Goal: Task Accomplishment & Management: Manage account settings

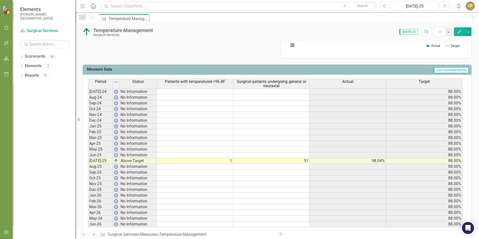
scroll to position [188, 0]
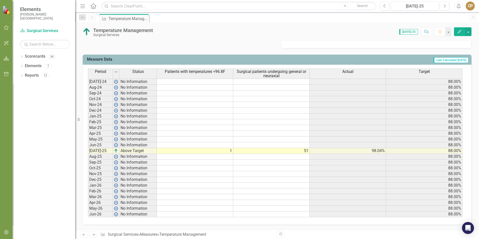
click at [213, 155] on td at bounding box center [195, 157] width 76 height 6
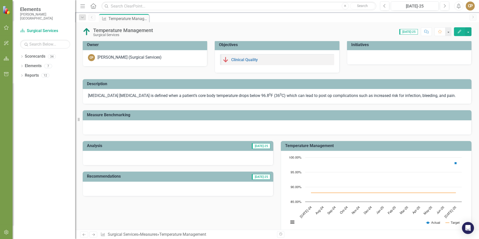
scroll to position [0, 0]
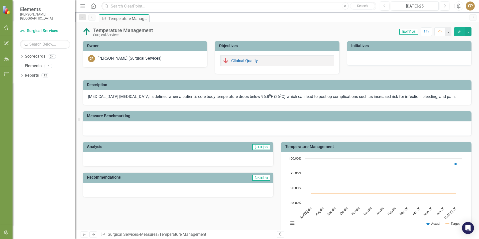
click at [6, 27] on icon "button" at bounding box center [6, 28] width 5 height 4
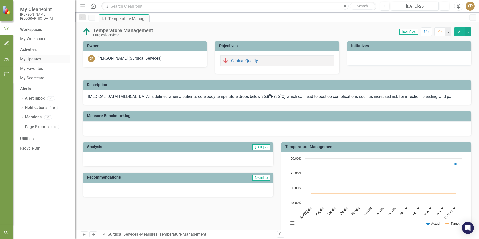
click at [30, 60] on link "My Updates" at bounding box center [45, 59] width 50 height 6
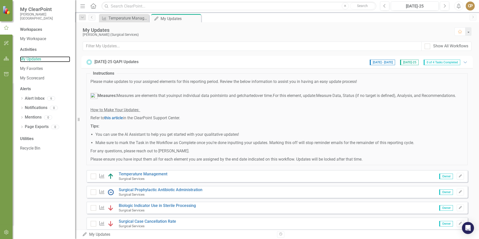
scroll to position [20, 0]
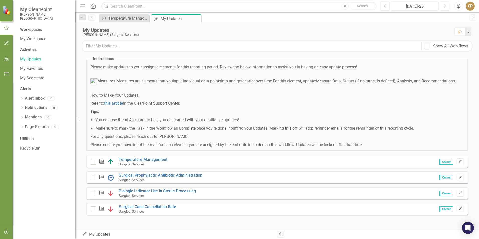
click at [459, 210] on icon "button" at bounding box center [460, 208] width 3 height 3
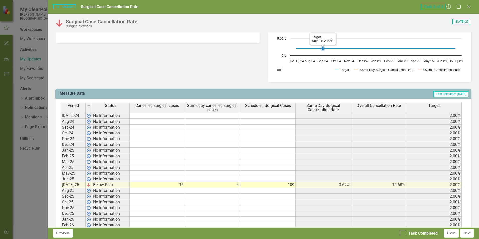
scroll to position [181, 0]
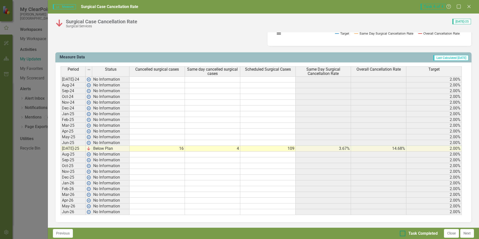
click at [402, 232] on input "Task Completed" at bounding box center [401, 232] width 3 height 3
checkbox input "true"
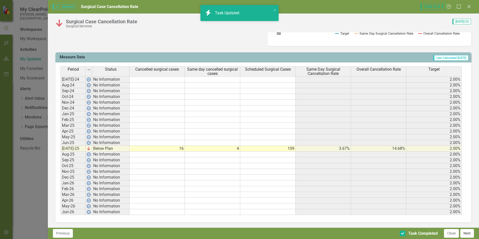
click at [469, 233] on button "Next" at bounding box center [467, 233] width 14 height 9
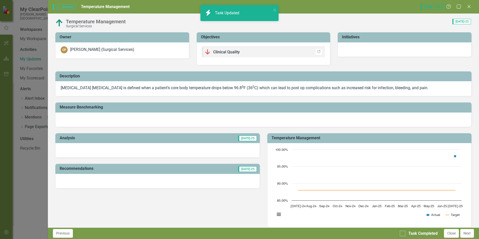
checkbox input "true"
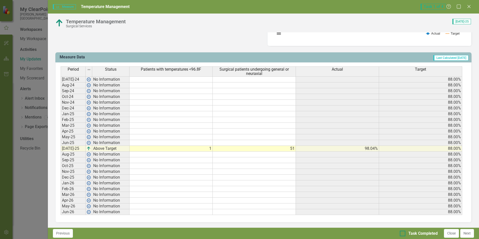
click at [405, 232] on div at bounding box center [403, 234] width 6 height 6
click at [403, 232] on input "Task Completed" at bounding box center [401, 232] width 3 height 3
checkbox input "true"
click at [472, 232] on button "Next" at bounding box center [467, 233] width 14 height 9
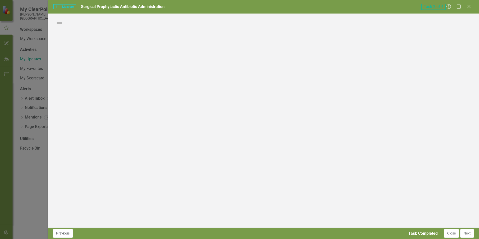
checkbox input "true"
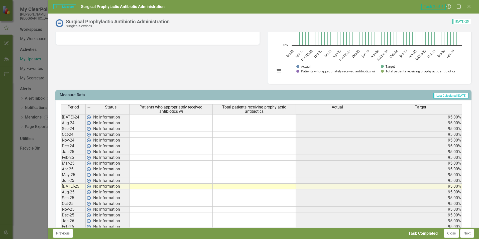
scroll to position [175, 0]
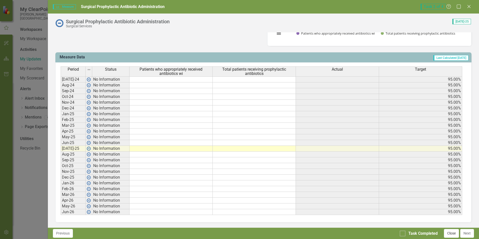
click at [451, 234] on button "Close" at bounding box center [451, 233] width 15 height 9
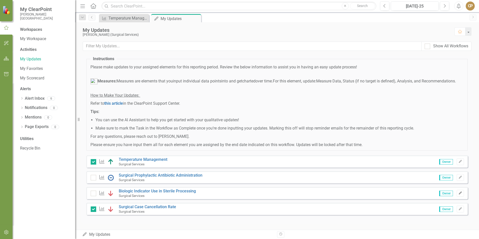
click at [459, 194] on button "Edit" at bounding box center [460, 193] width 7 height 7
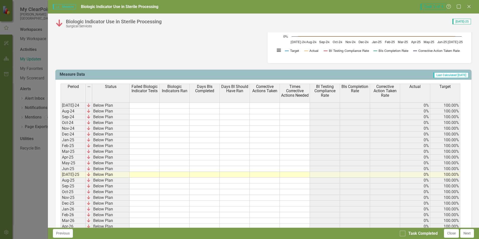
scroll to position [196, 0]
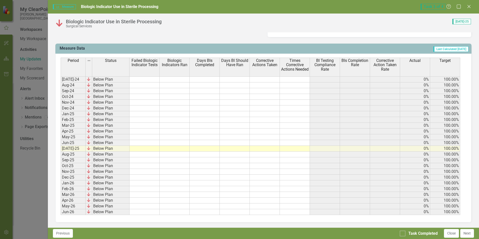
click at [263, 149] on td at bounding box center [265, 149] width 30 height 6
click at [303, 148] on td at bounding box center [295, 149] width 30 height 6
click at [453, 232] on button "Close" at bounding box center [451, 233] width 15 height 9
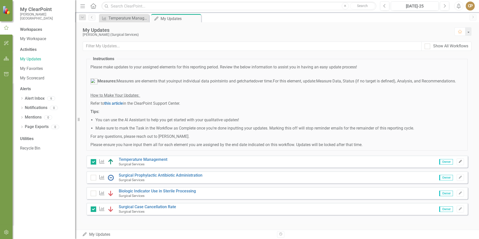
click at [458, 162] on icon "Edit" at bounding box center [460, 161] width 4 height 3
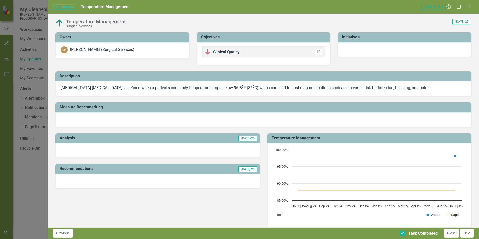
click at [94, 148] on div at bounding box center [157, 150] width 204 height 15
click at [402, 232] on input "Task Completed" at bounding box center [401, 232] width 3 height 3
click at [247, 140] on span "[DATE]-25" at bounding box center [247, 139] width 19 height 6
click at [239, 152] on div at bounding box center [157, 150] width 204 height 15
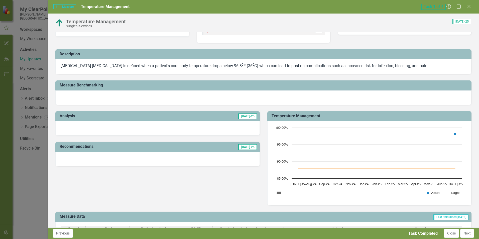
scroll to position [0, 0]
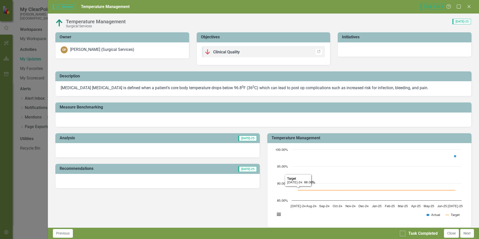
click at [216, 148] on div at bounding box center [157, 150] width 204 height 15
click at [407, 233] on div "Task Completed" at bounding box center [419, 234] width 38 height 6
click at [403, 233] on input "Task Completed" at bounding box center [401, 232] width 3 height 3
checkbox input "true"
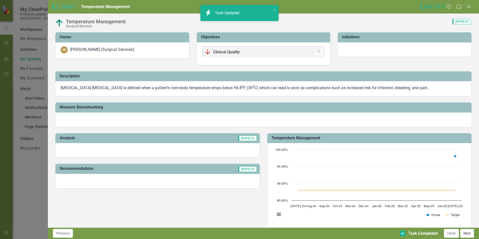
click at [465, 232] on button "Next" at bounding box center [467, 233] width 14 height 9
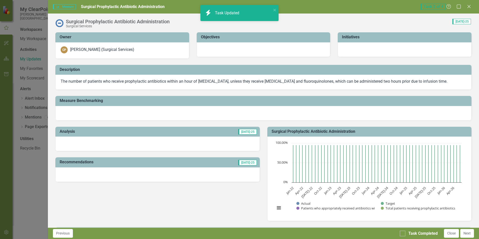
drag, startPoint x: 470, startPoint y: 7, endPoint x: 373, endPoint y: 66, distance: 113.5
click at [470, 7] on icon "Close" at bounding box center [468, 7] width 5 height 4
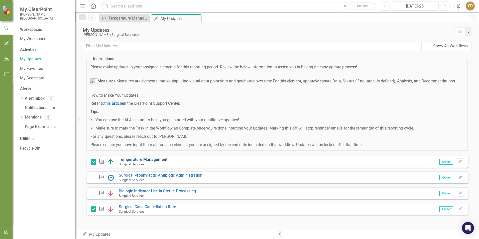
click at [127, 160] on link "Temperature Management" at bounding box center [143, 159] width 49 height 5
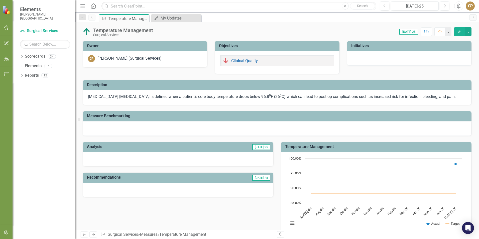
click at [458, 31] on icon "Edit" at bounding box center [459, 32] width 5 height 4
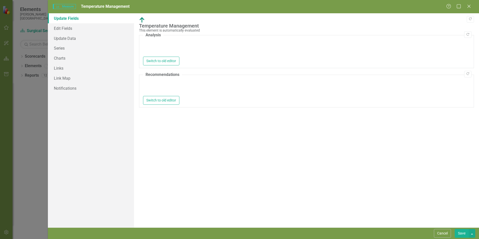
click at [180, 48] on div at bounding box center [306, 49] width 327 height 16
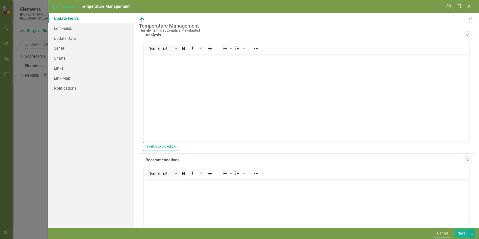
click at [198, 70] on body "Rich Text Area. Press ALT-0 for help." at bounding box center [307, 91] width 326 height 75
click at [468, 7] on icon at bounding box center [469, 6] width 4 height 4
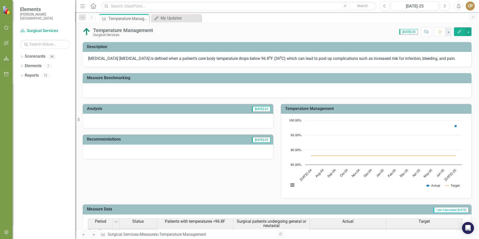
scroll to position [38, 0]
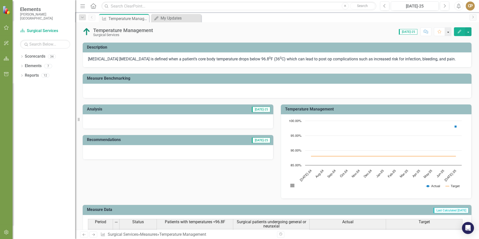
click at [449, 32] on button "button" at bounding box center [448, 31] width 7 height 9
